Goal: Check status: Check status

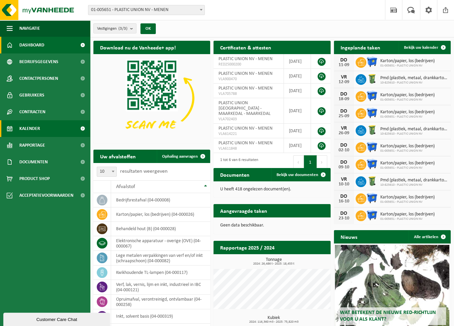
click at [54, 128] on link "Kalender" at bounding box center [45, 128] width 90 height 17
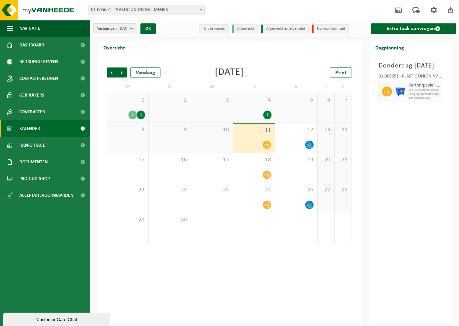
click at [130, 115] on div "1" at bounding box center [133, 114] width 8 height 9
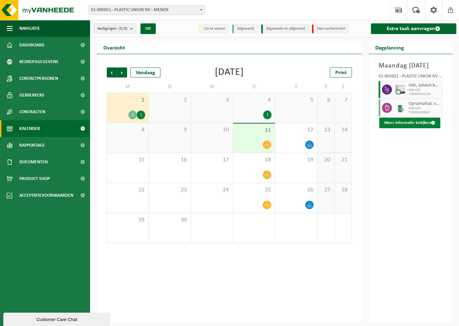
click at [411, 128] on button "Meer informatie bekijken" at bounding box center [410, 123] width 61 height 11
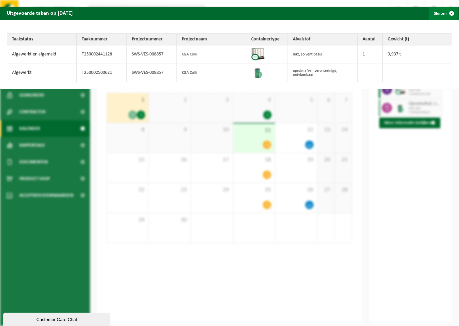
click at [446, 15] on span "button" at bounding box center [451, 13] width 13 height 13
